Goal: Information Seeking & Learning: Find contact information

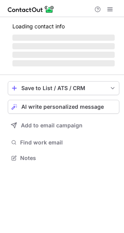
scroll to position [150, 124]
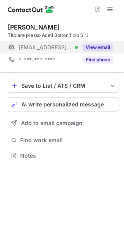
click at [99, 49] on button "View email" at bounding box center [98, 47] width 31 height 8
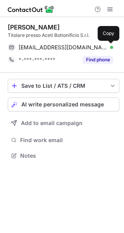
click at [109, 48] on span at bounding box center [109, 47] width 6 height 6
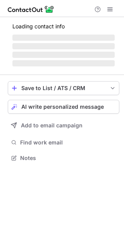
scroll to position [169, 124]
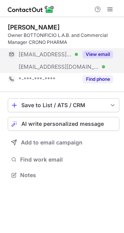
click at [98, 53] on button "View email" at bounding box center [98, 54] width 31 height 8
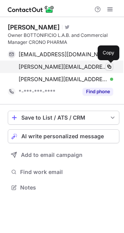
click at [113, 66] on button at bounding box center [109, 67] width 8 height 8
click at [112, 66] on span at bounding box center [109, 67] width 6 height 6
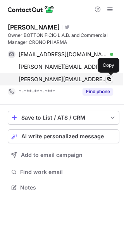
click at [110, 80] on span at bounding box center [109, 79] width 6 height 6
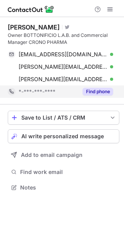
click at [95, 85] on div "Find phone" at bounding box center [95, 91] width 35 height 12
click at [95, 92] on div "*-***-***-****" at bounding box center [66, 91] width 95 height 7
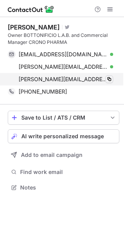
click at [109, 78] on span at bounding box center [109, 79] width 6 height 6
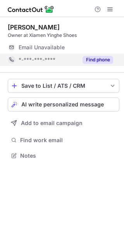
scroll to position [150, 124]
click at [96, 56] on button "Find phone" at bounding box center [98, 60] width 31 height 8
